Goal: Task Accomplishment & Management: Manage account settings

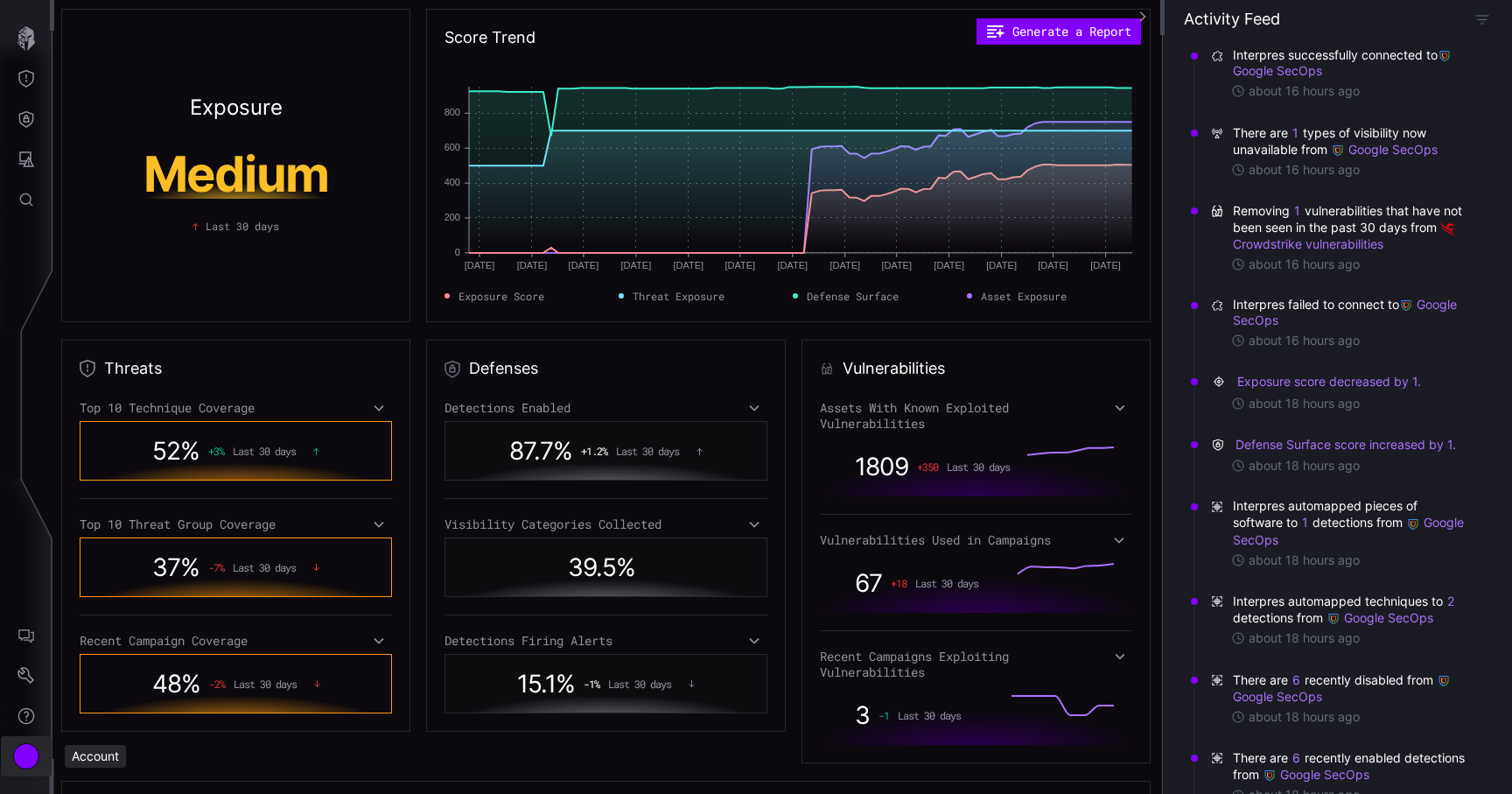
click at [32, 746] on div "Account" at bounding box center [26, 756] width 26 height 26
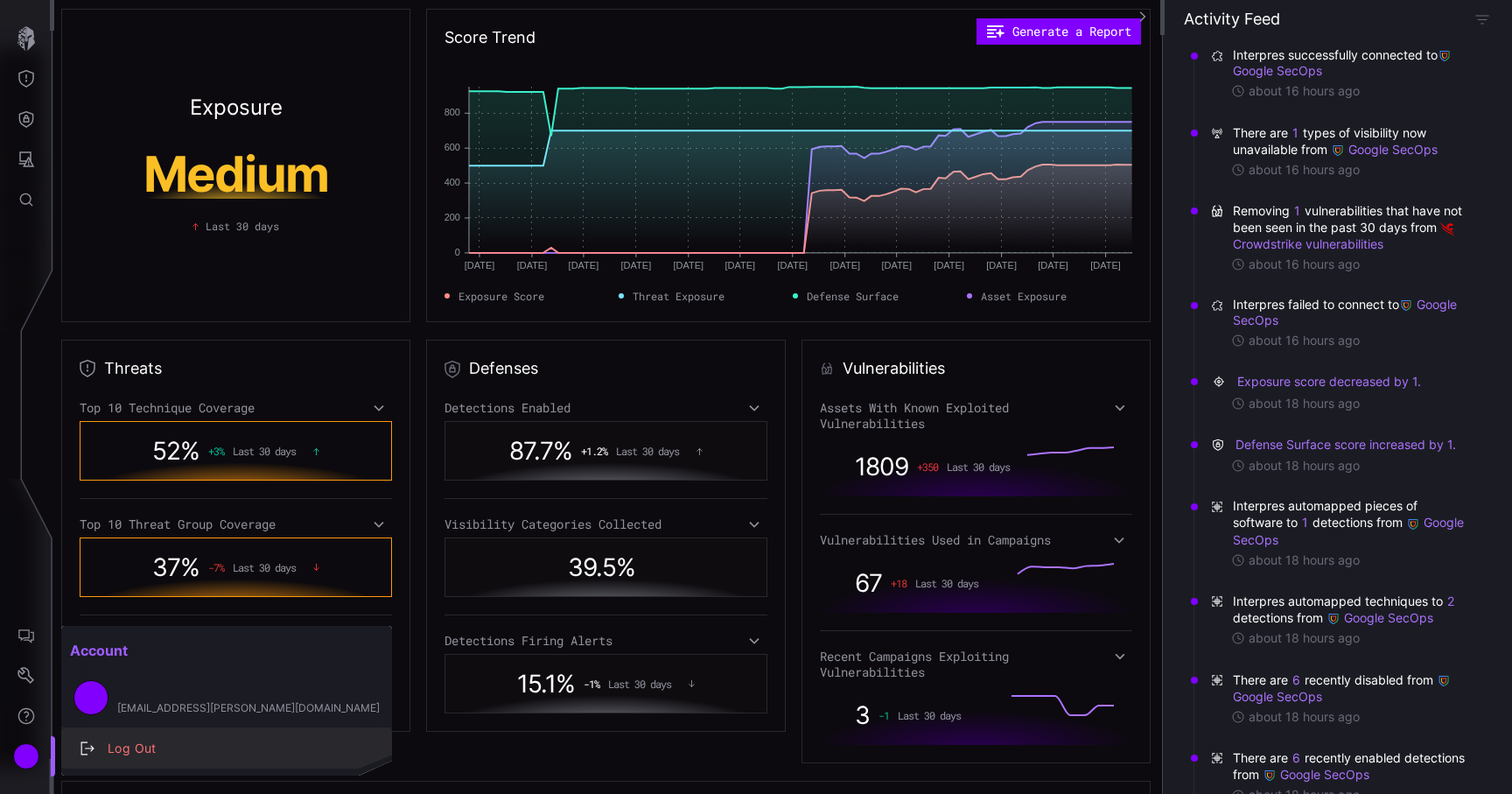
click at [85, 757] on div "Log Out" at bounding box center [227, 749] width 317 height 25
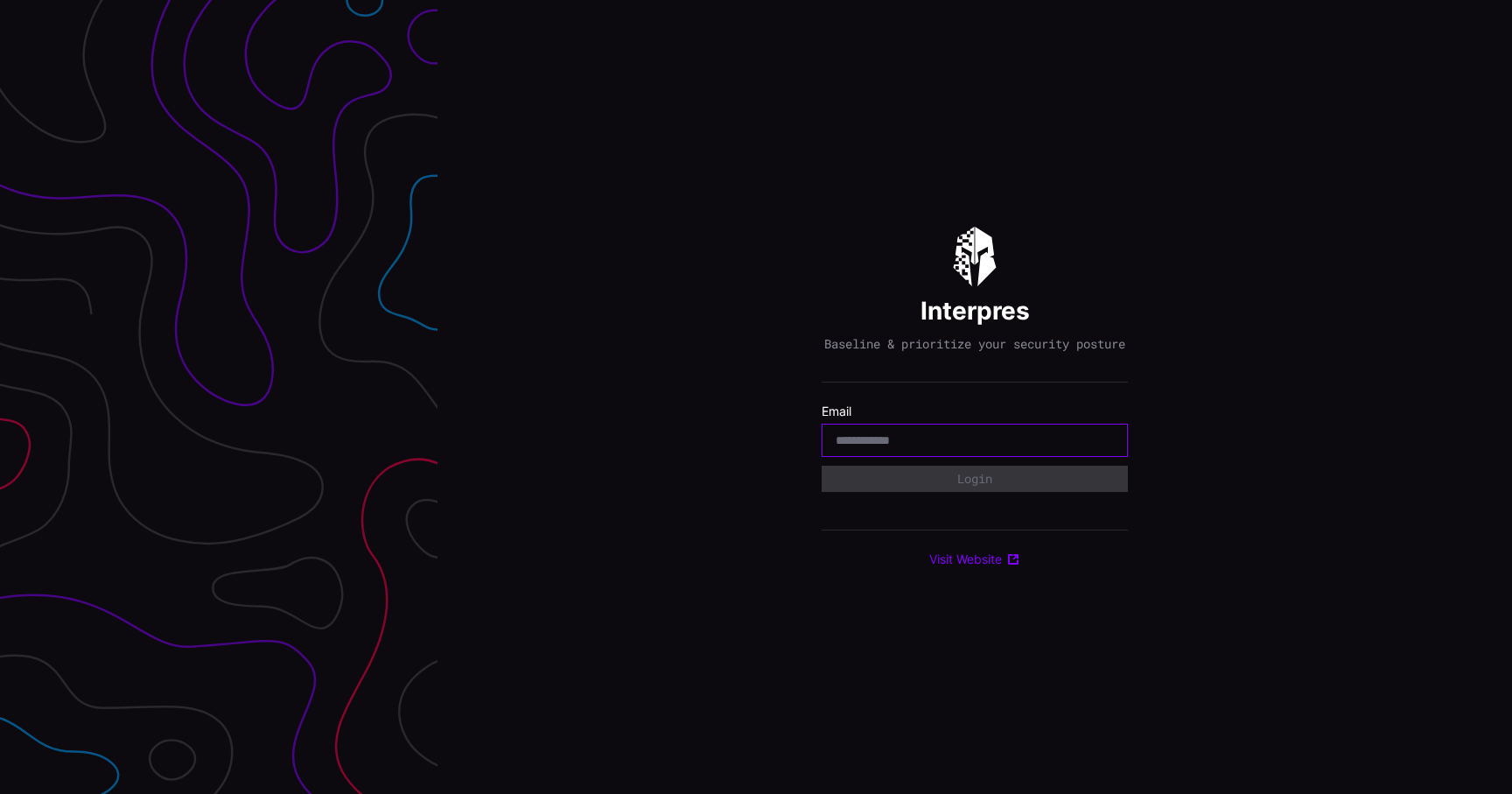
click at [972, 442] on input "email" at bounding box center [975, 440] width 278 height 15
click at [834, 520] on div "Interpres Baseline & prioritize your security posture Email Login Visit Website" at bounding box center [974, 397] width 306 height 341
click at [906, 444] on input "email" at bounding box center [975, 440] width 278 height 15
type input "**********"
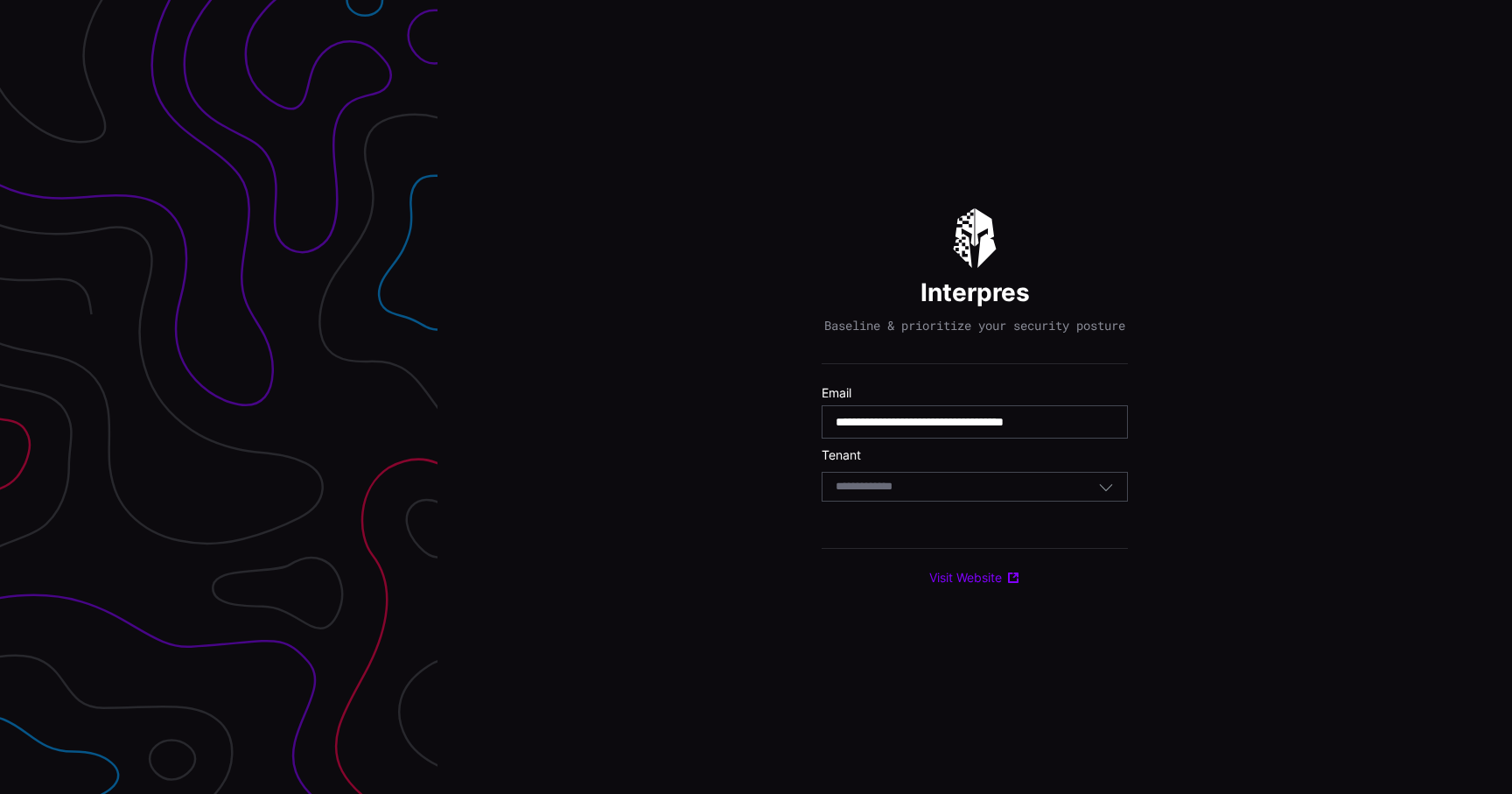
click at [947, 493] on div "Select Tenant" at bounding box center [967, 487] width 262 height 15
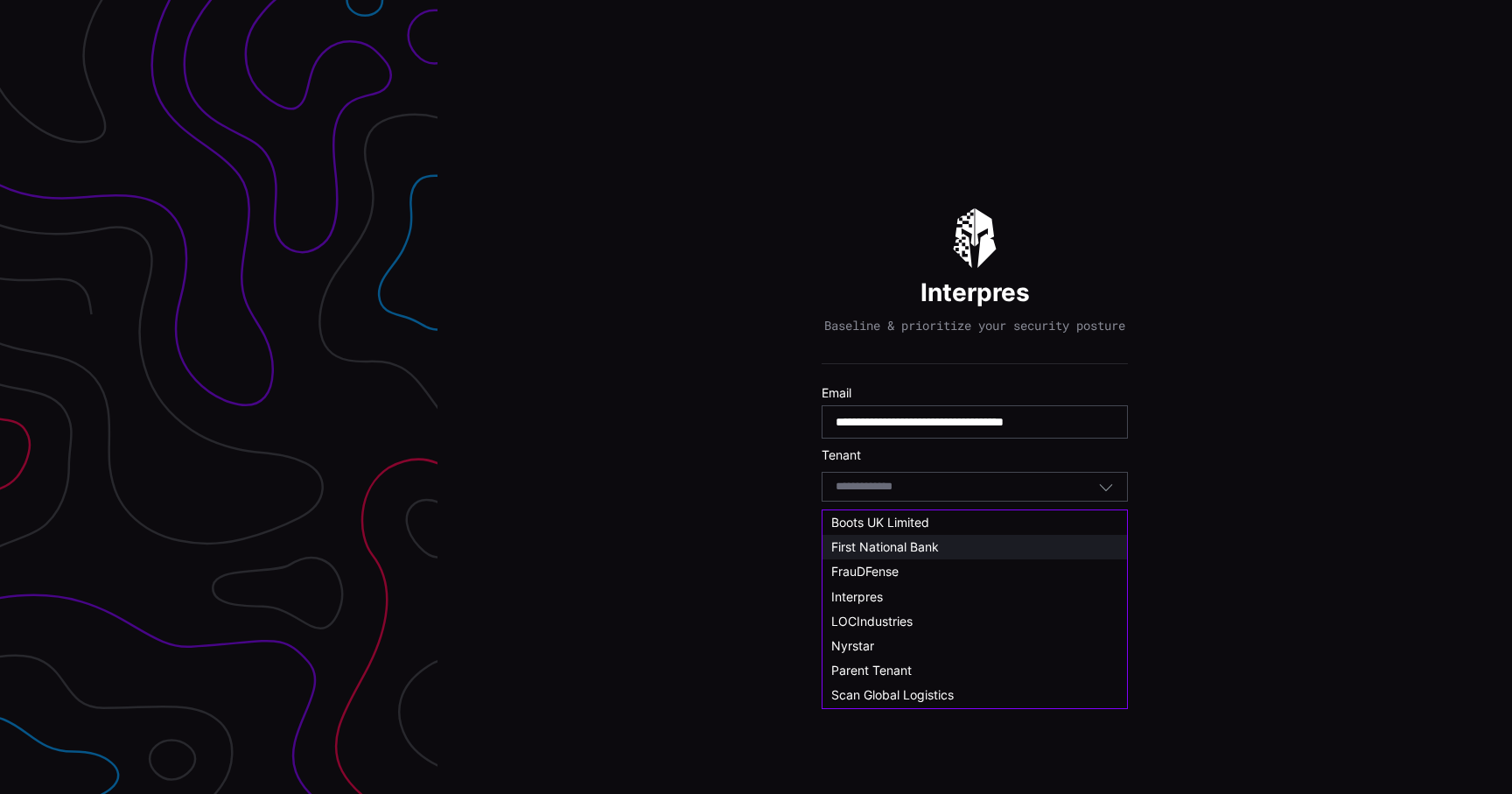
click at [923, 544] on span "First National Bank" at bounding box center [885, 546] width 108 height 14
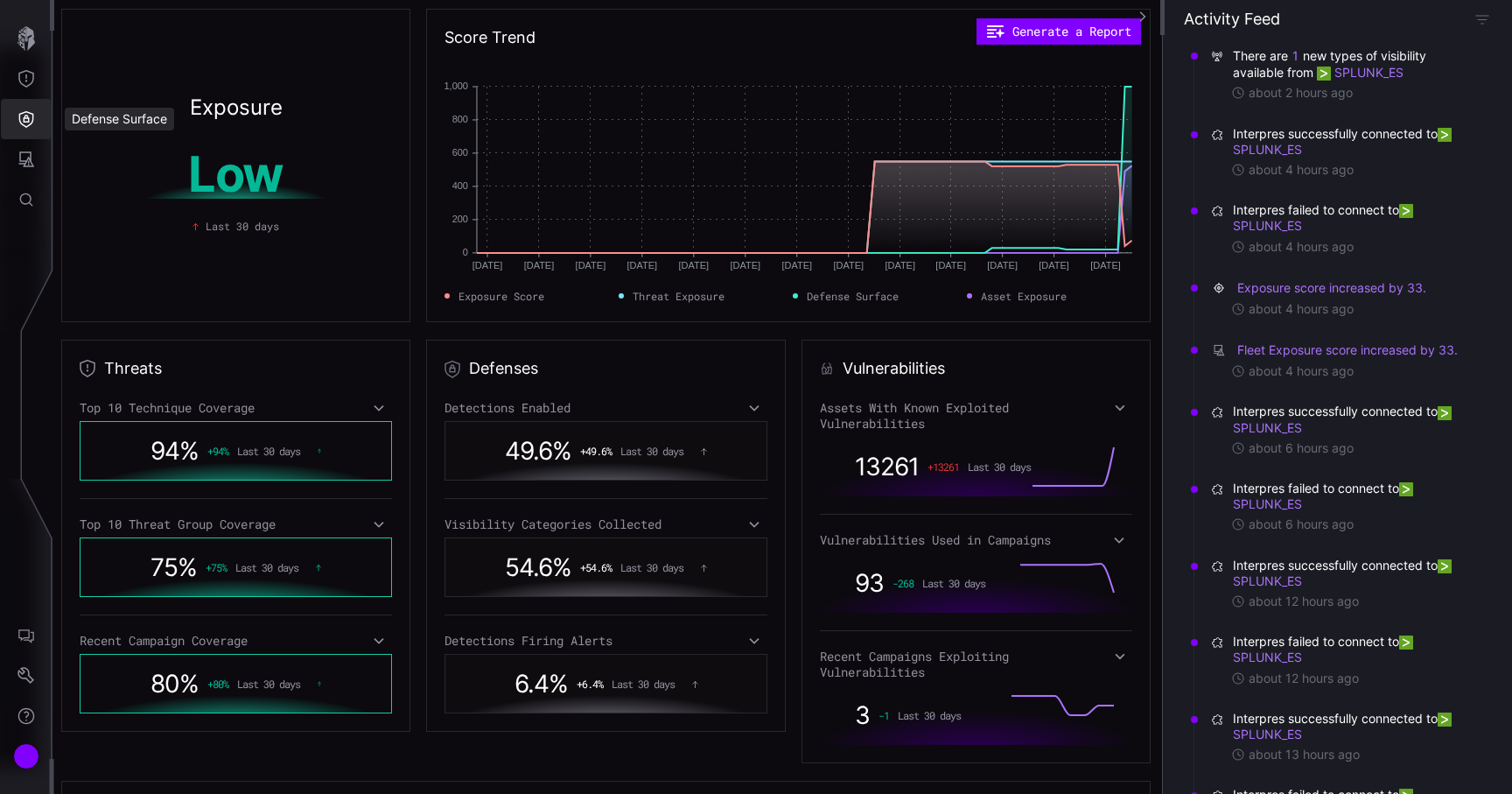
click at [20, 120] on icon "Defense Surface" at bounding box center [26, 119] width 17 height 17
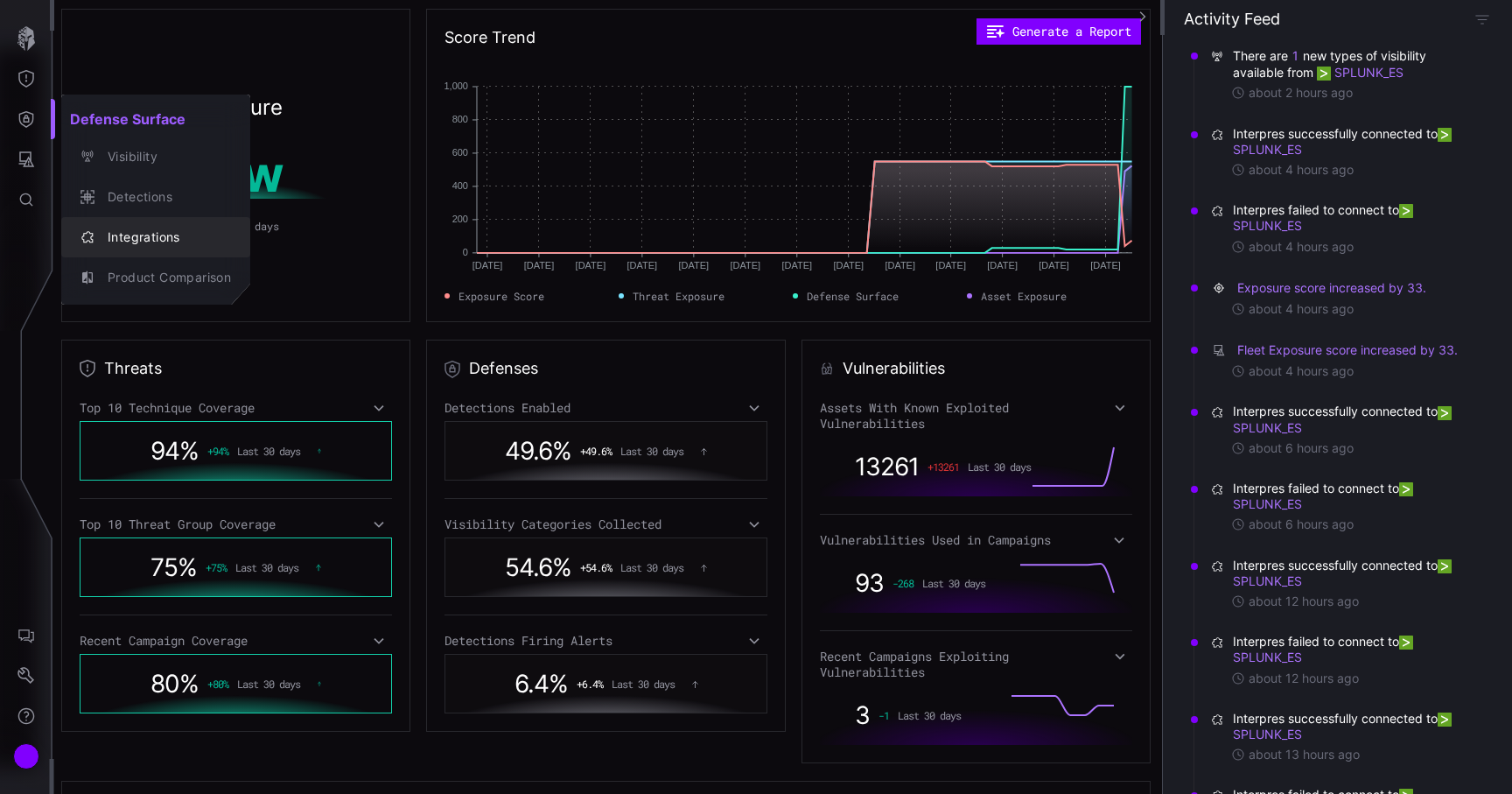
click at [103, 242] on div "Integrations" at bounding box center [165, 237] width 132 height 22
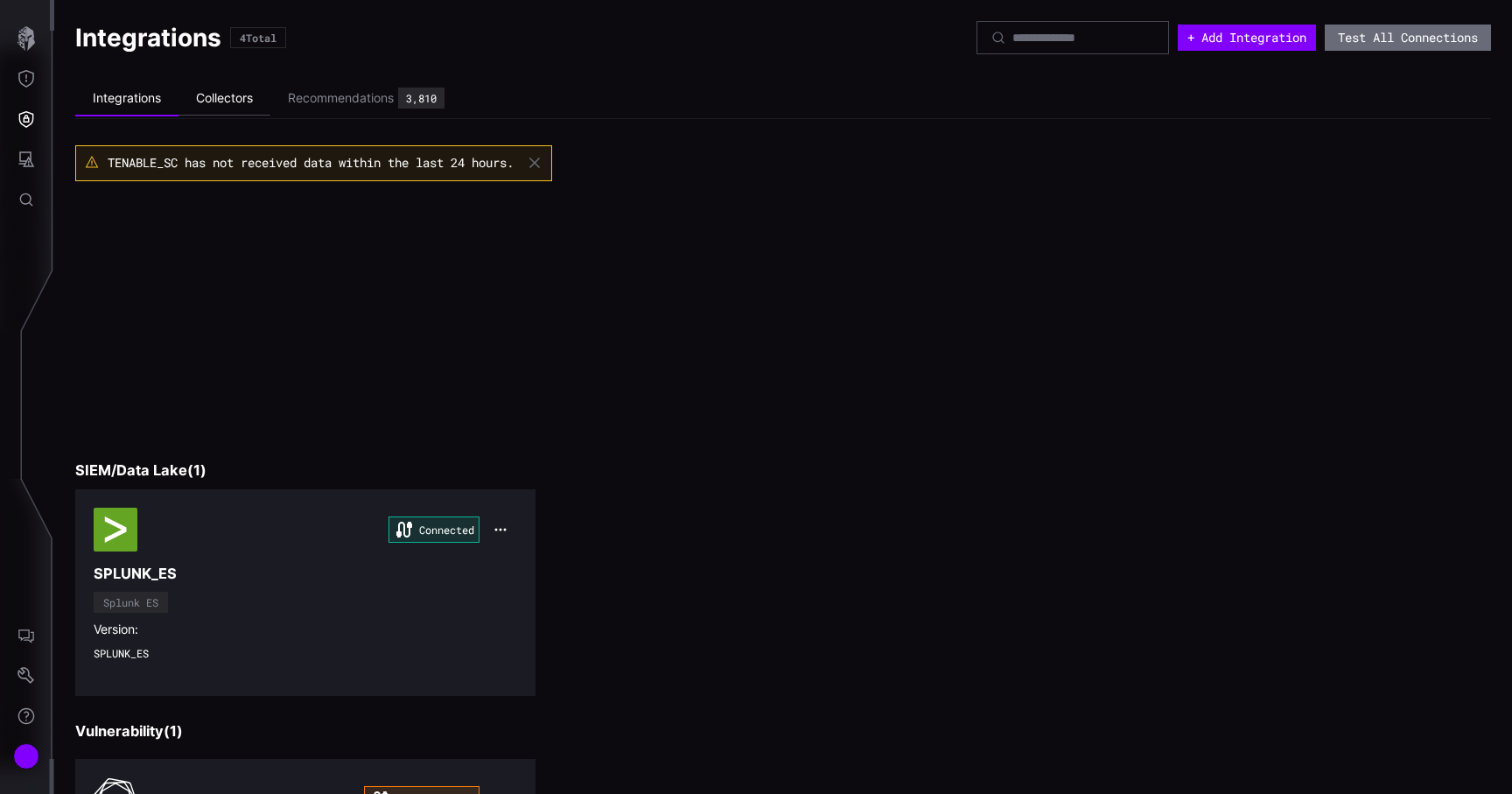
click at [245, 106] on li "Collectors" at bounding box center [225, 99] width 92 height 35
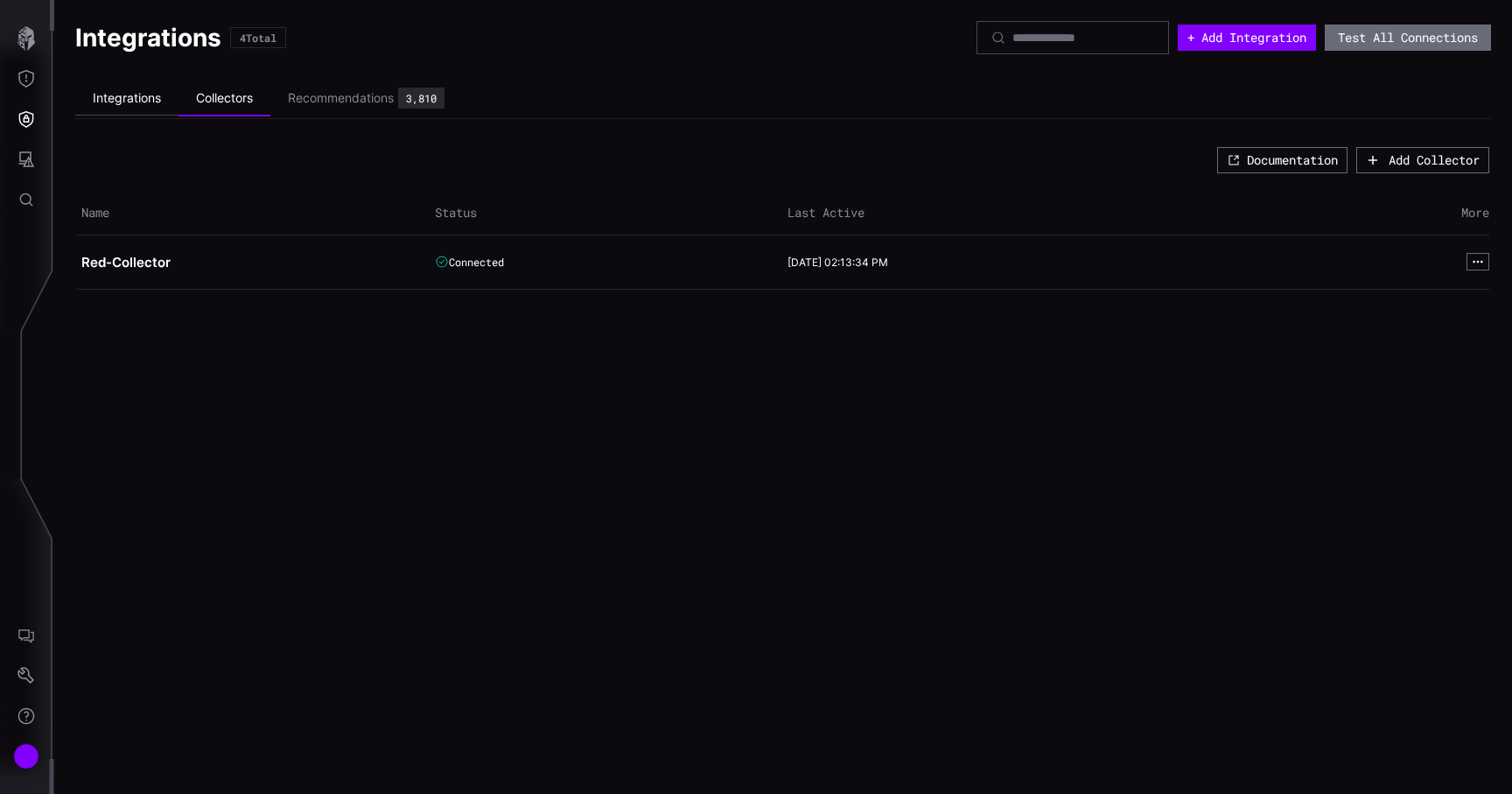
click at [133, 103] on li "Integrations" at bounding box center [127, 99] width 104 height 35
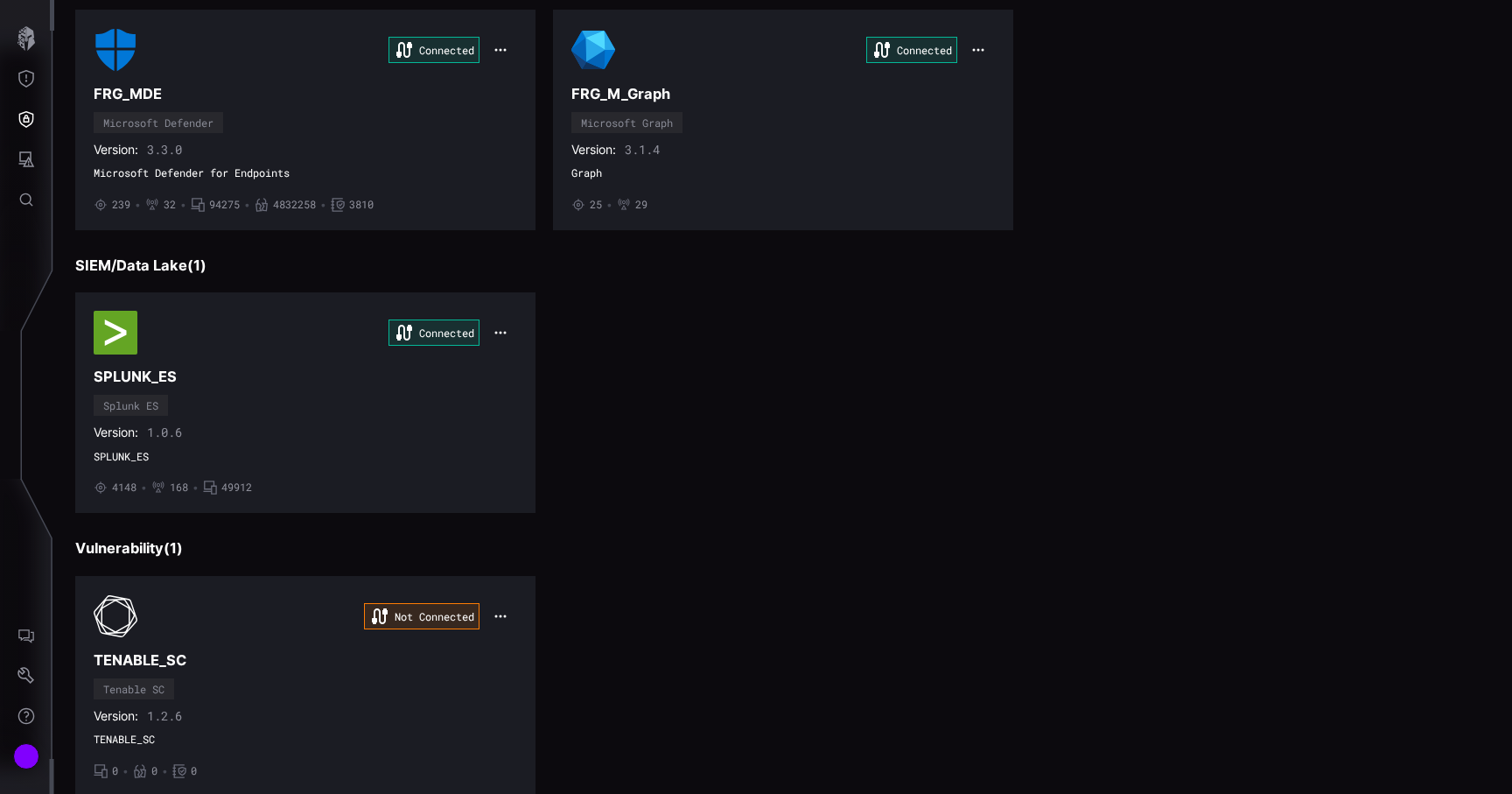
scroll to position [223, 0]
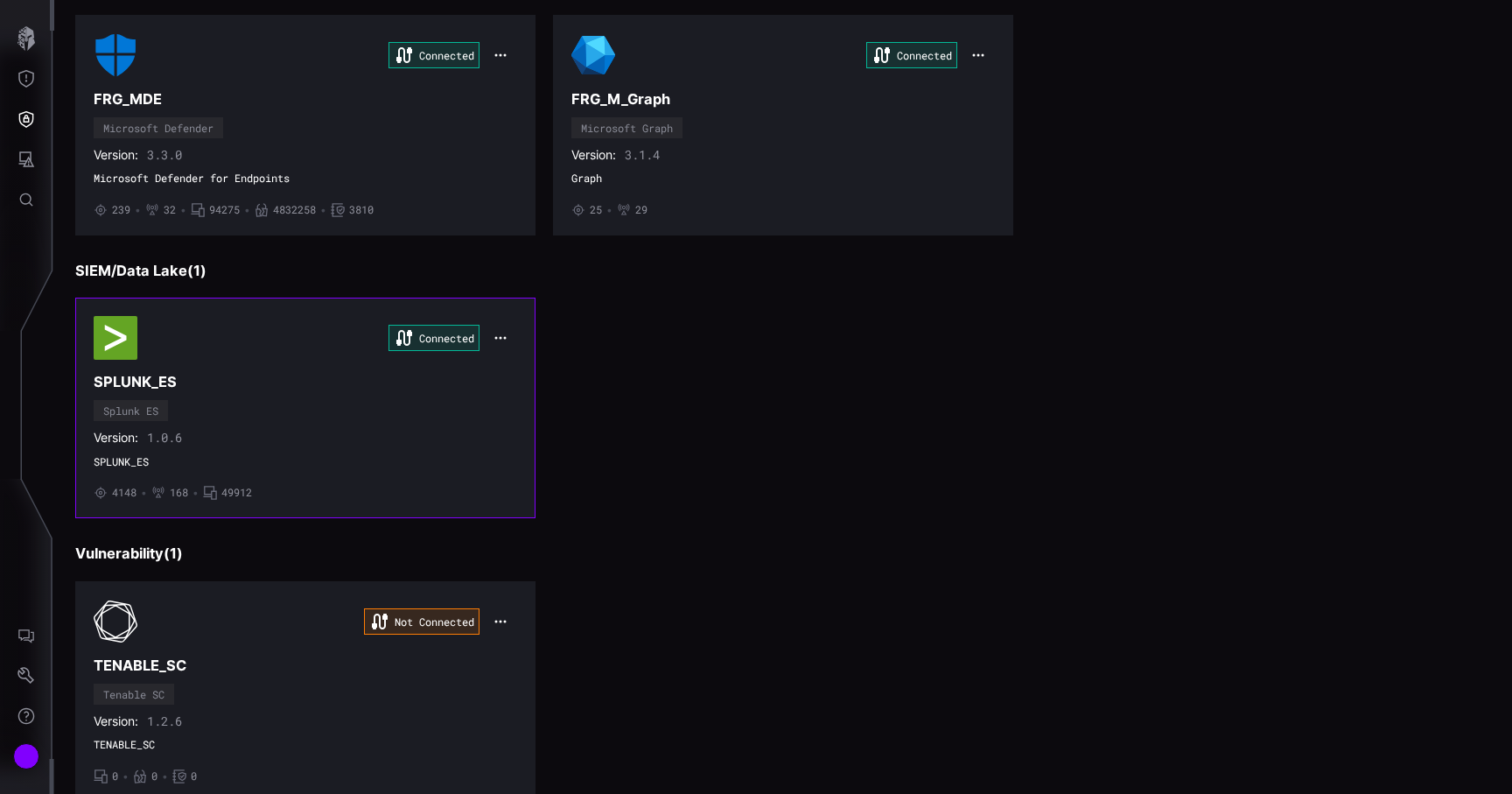
click at [380, 451] on div "Connected SPLUNK_ES Splunk ES Version: 1.0.6 SPLUNK_ES • 4148 • 168 • 49912" at bounding box center [305, 407] width 423 height 183
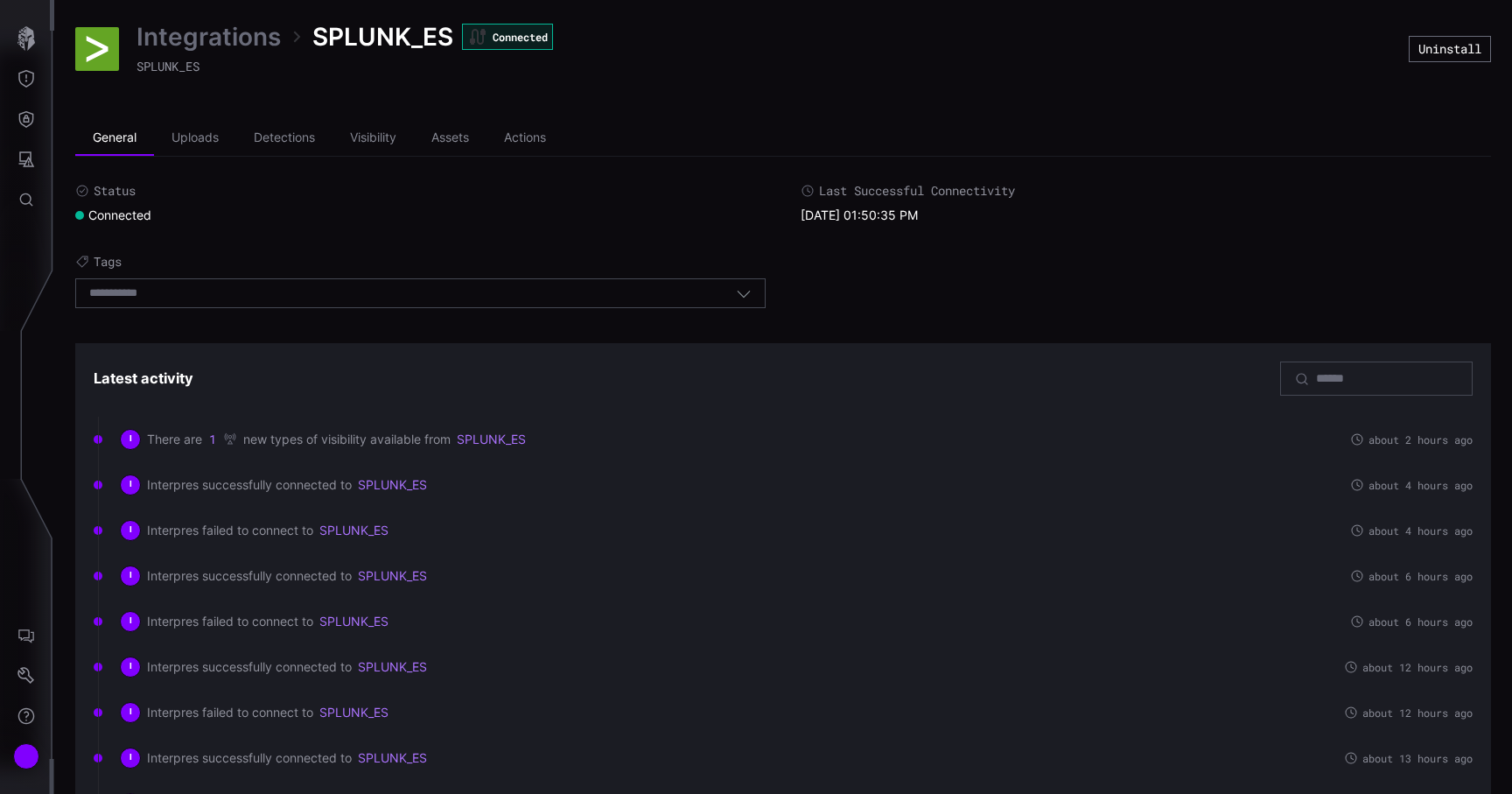
click at [246, 36] on link "Integrations" at bounding box center [208, 36] width 144 height 32
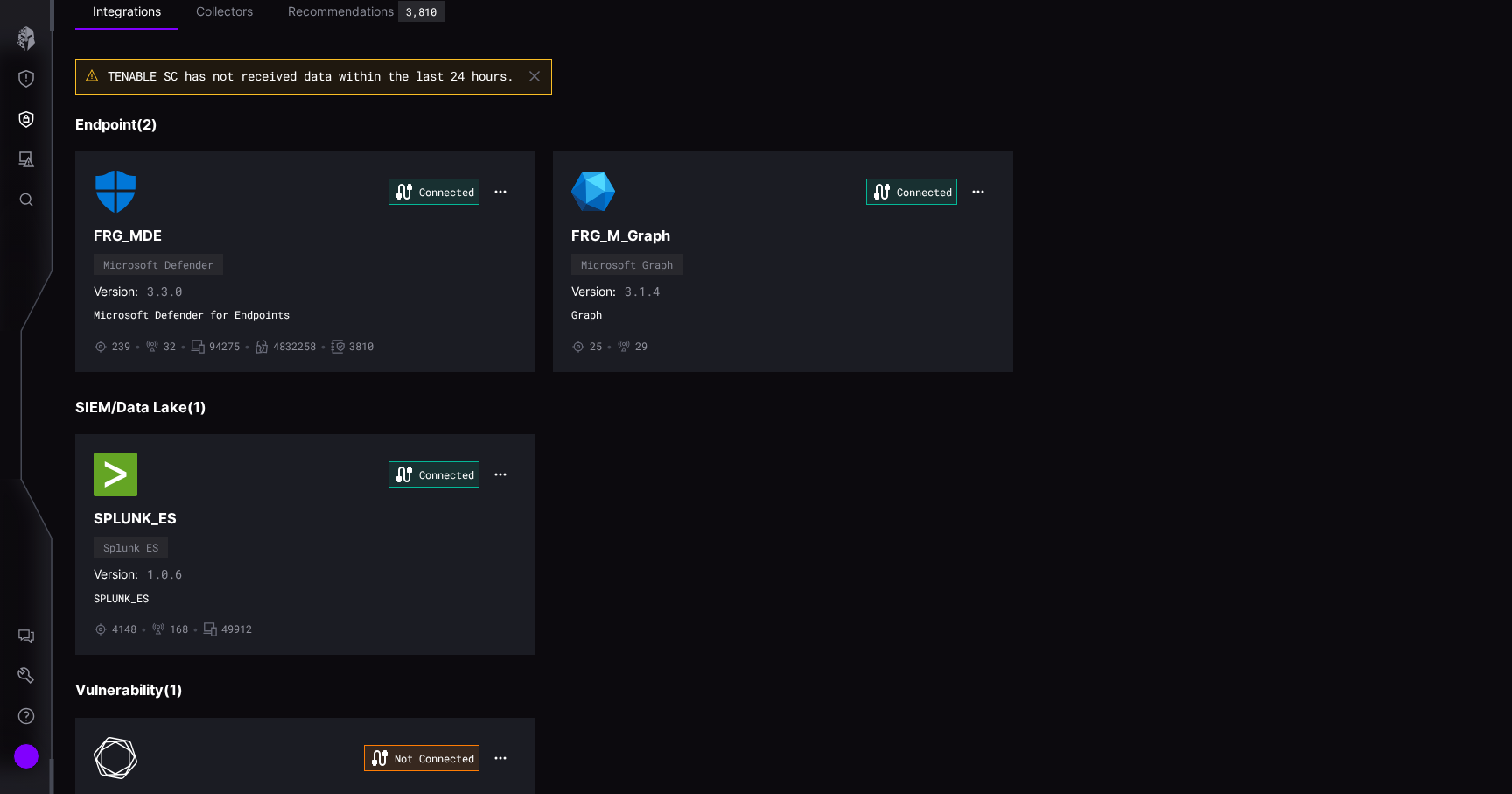
scroll to position [136, 0]
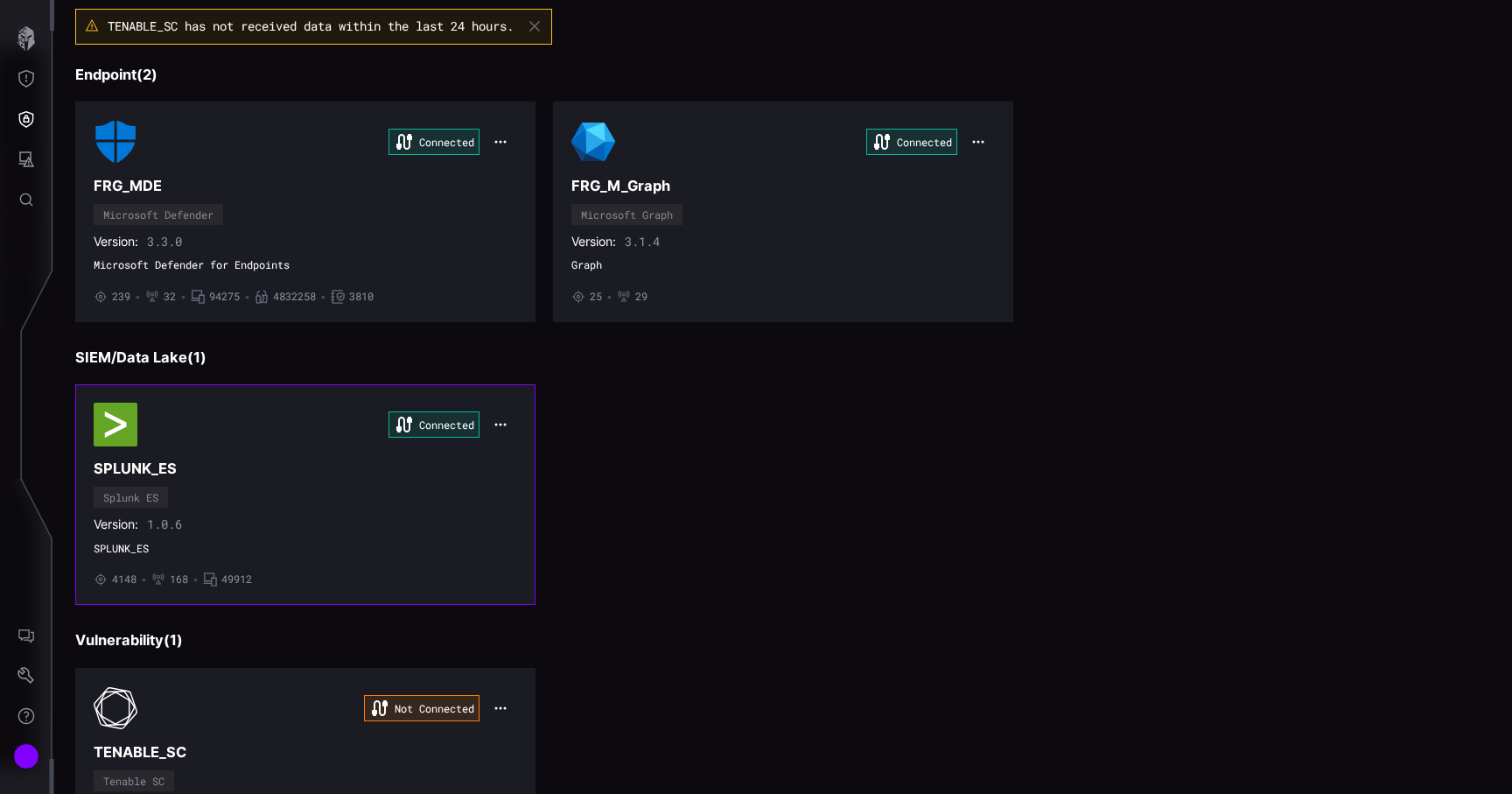
click at [493, 422] on icon "button" at bounding box center [500, 424] width 14 height 14
click at [512, 452] on div "Edit" at bounding box center [533, 464] width 77 height 33
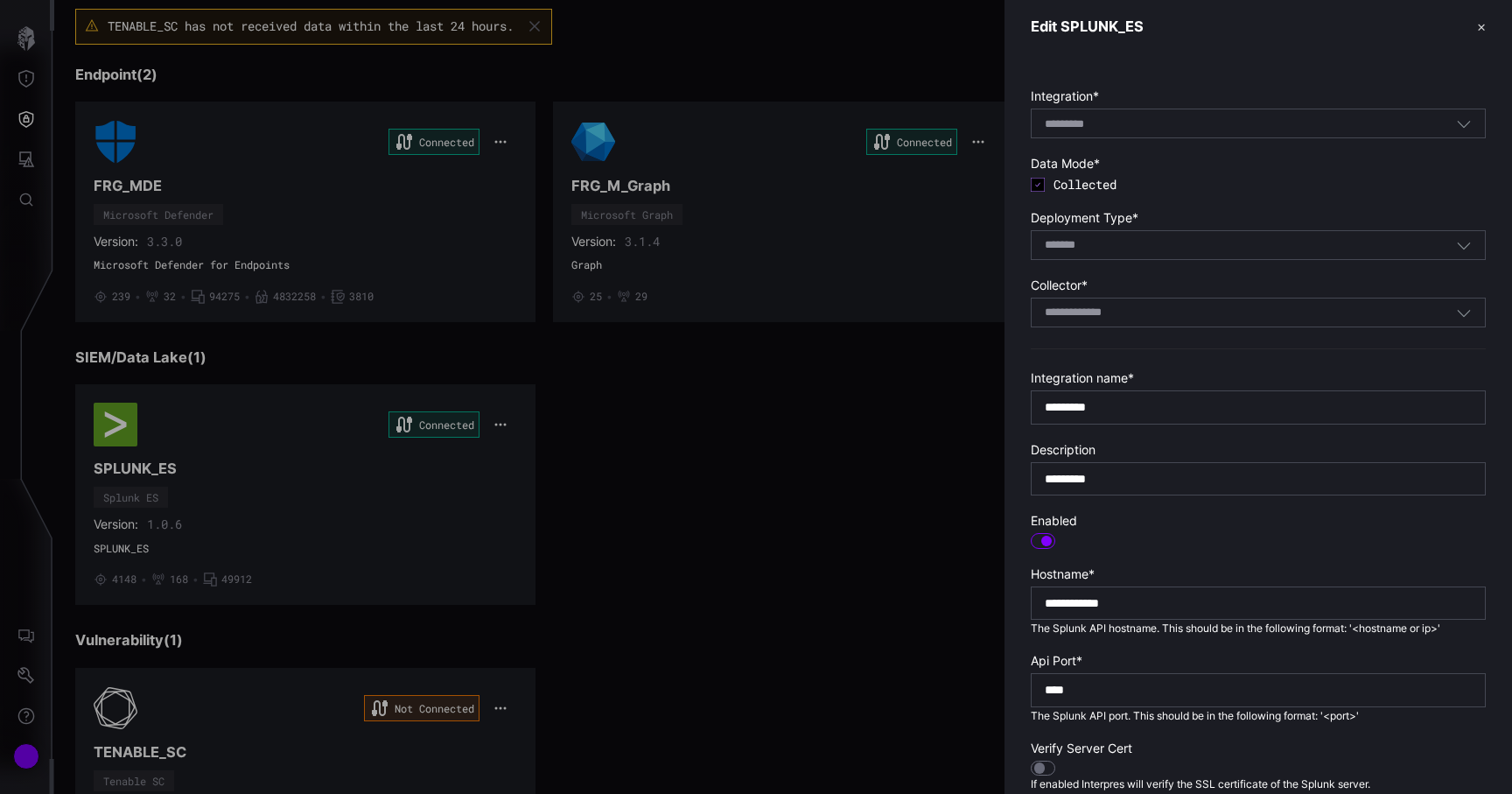
click at [578, 456] on div at bounding box center [756, 397] width 1512 height 794
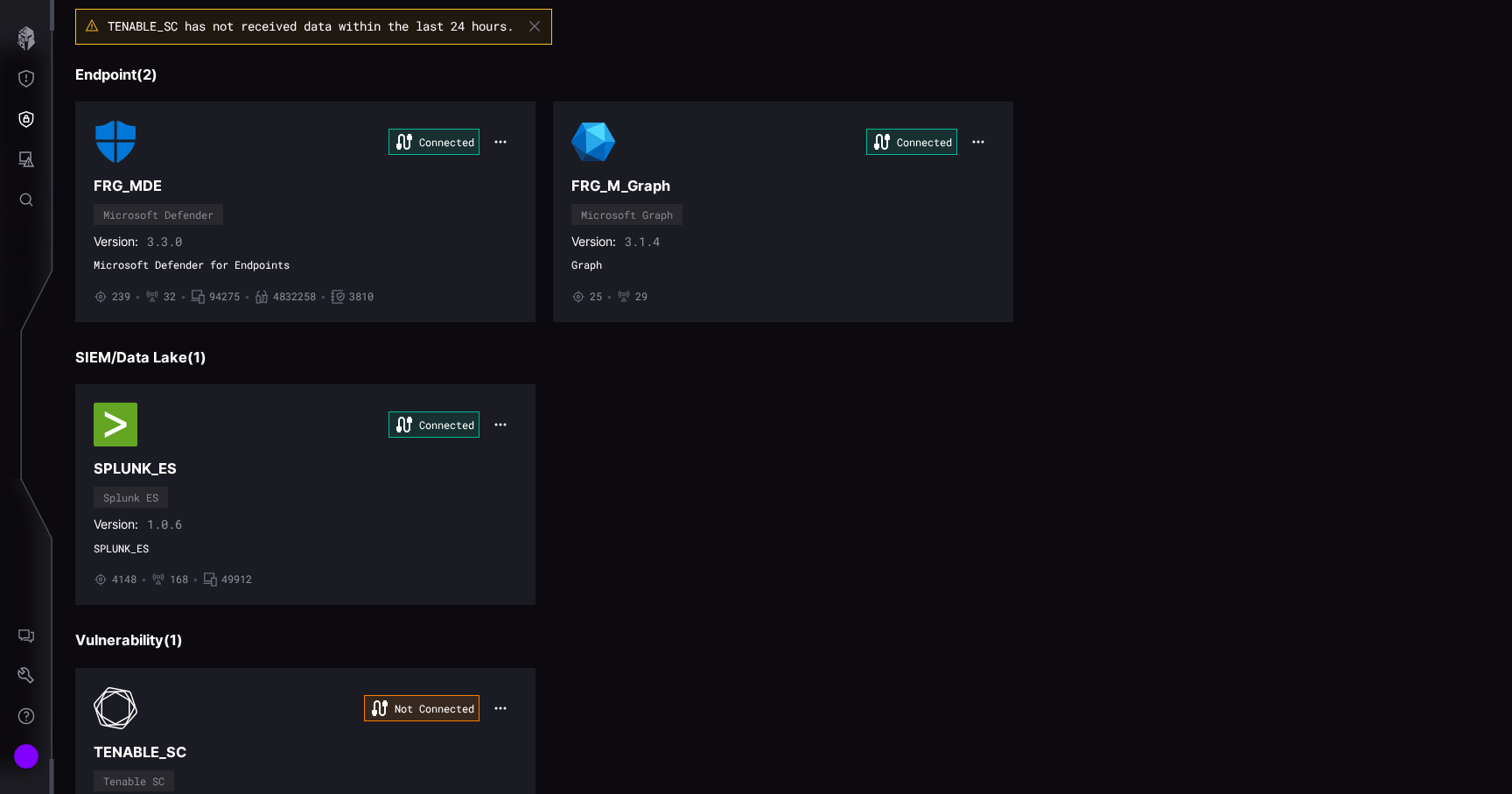
click at [510, 430] on button "button" at bounding box center [500, 424] width 34 height 25
click at [518, 463] on div "Edit" at bounding box center [533, 463] width 60 height 14
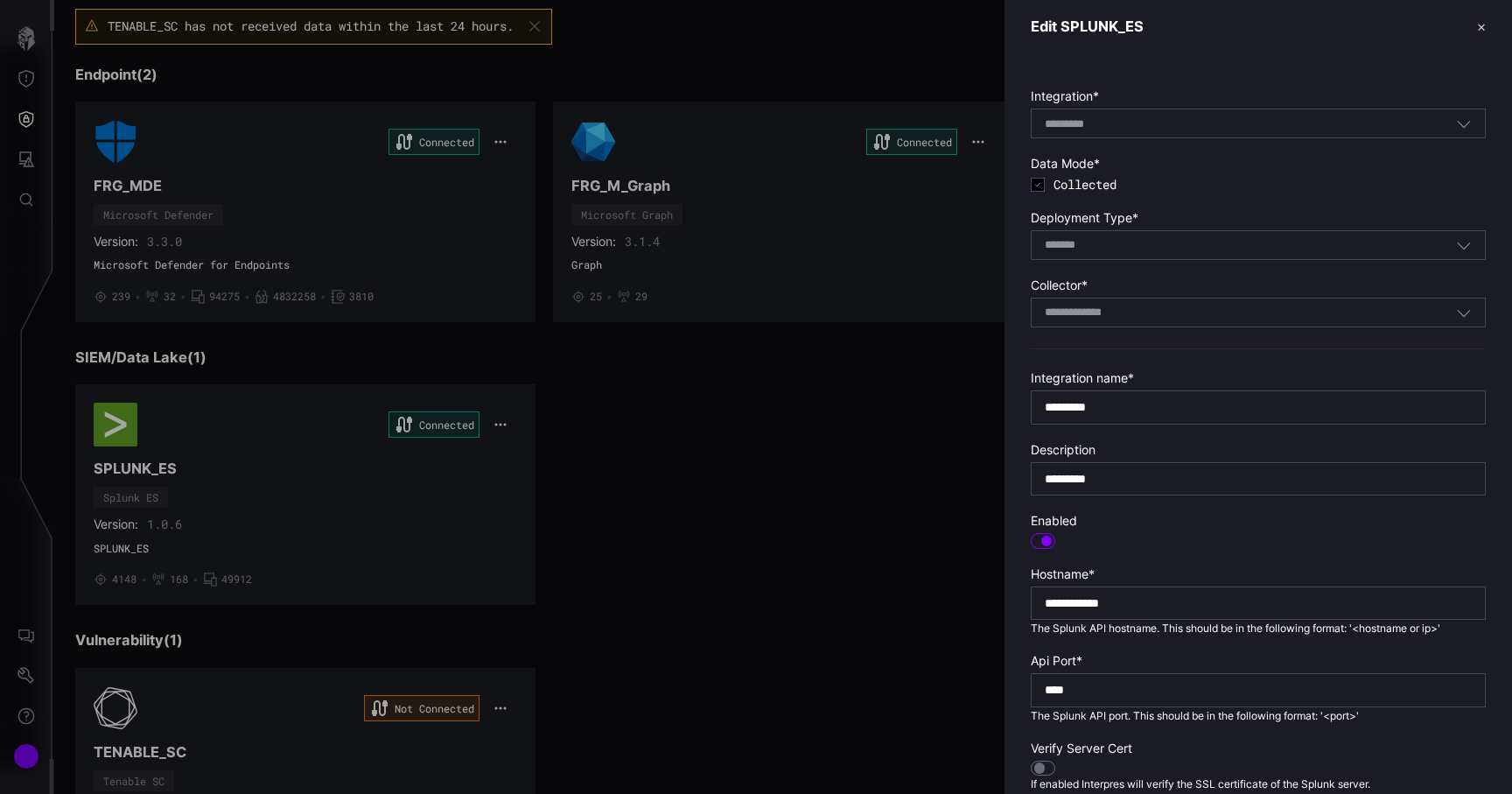
click at [589, 460] on div at bounding box center [756, 397] width 1512 height 794
